Goal: Complete application form

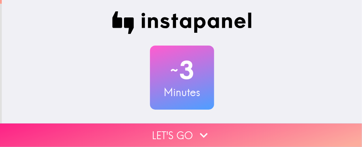
click at [171, 132] on button "Let's go" at bounding box center [181, 135] width 362 height 23
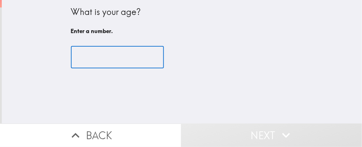
click at [121, 50] on input "number" at bounding box center [117, 57] width 93 height 22
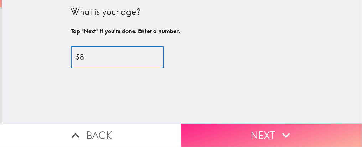
type input "58"
click at [215, 127] on button "Next" at bounding box center [271, 135] width 181 height 23
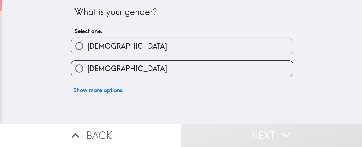
click at [75, 67] on input "[DEMOGRAPHIC_DATA]" at bounding box center [79, 69] width 16 height 16
radio input "true"
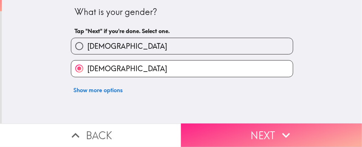
click at [231, 134] on button "Next" at bounding box center [271, 135] width 181 height 23
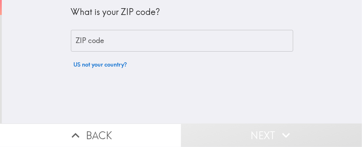
click at [126, 43] on input "ZIP code" at bounding box center [182, 41] width 222 height 22
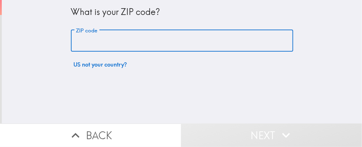
type input "44805"
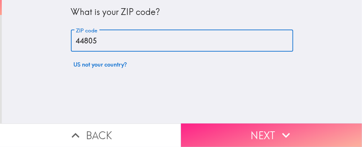
click at [209, 126] on button "Next" at bounding box center [271, 135] width 181 height 23
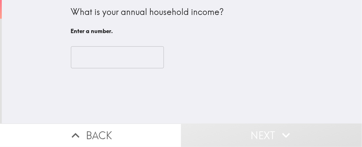
click at [82, 56] on input "number" at bounding box center [117, 57] width 93 height 22
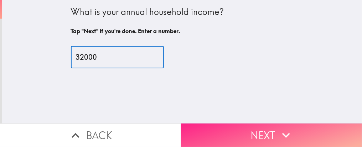
type input "32000"
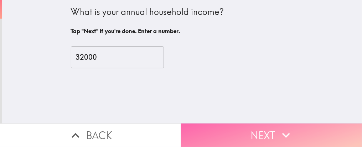
click at [247, 132] on button "Next" at bounding box center [271, 135] width 181 height 23
